Goal: Task Accomplishment & Management: Manage account settings

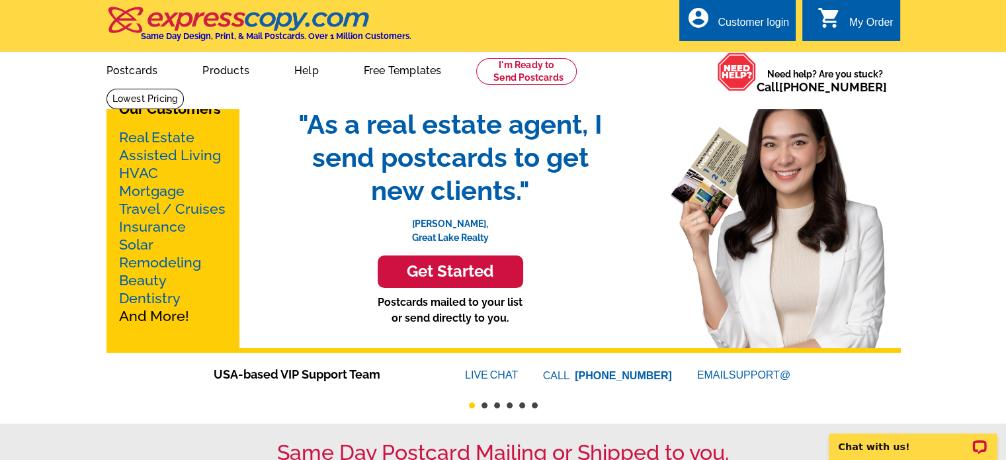
click at [743, 12] on div "account_circle Customer login" at bounding box center [738, 20] width 116 height 42
click at [750, 21] on div "Customer login" at bounding box center [753, 26] width 71 height 19
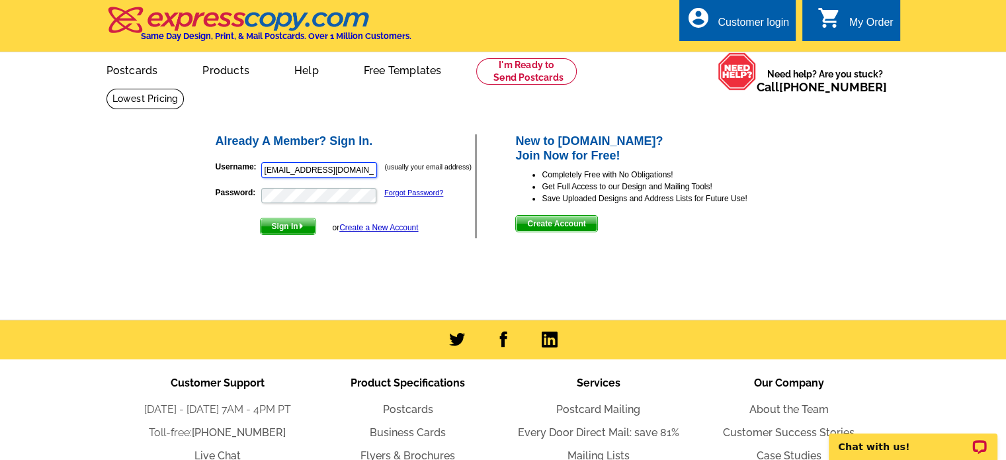
click at [352, 166] on input "jardee86@gmail.com" at bounding box center [319, 170] width 116 height 16
type input "julie.fredlake@hotmail.com"
click at [304, 229] on img "submit" at bounding box center [301, 226] width 6 height 6
